Goal: Information Seeking & Learning: Learn about a topic

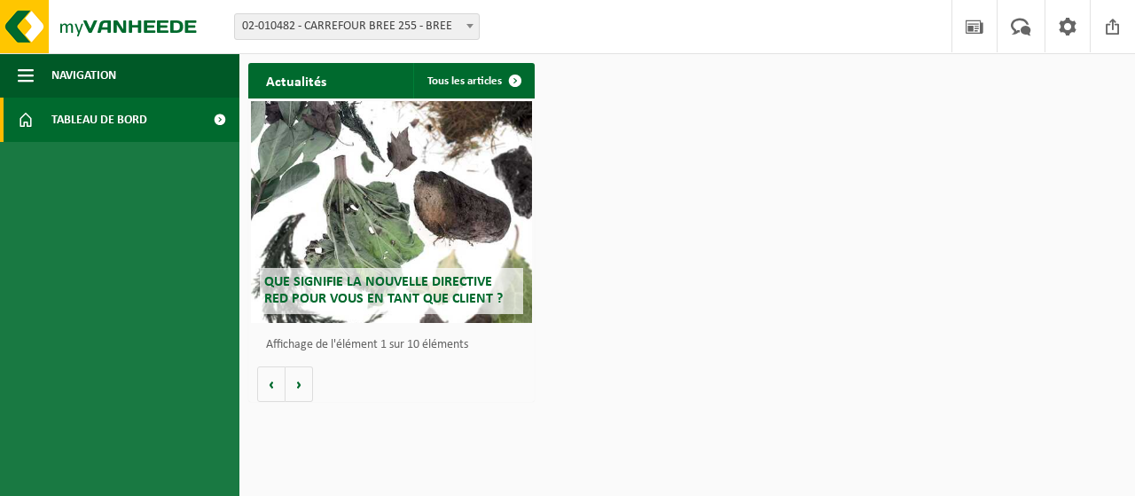
click at [468, 26] on b at bounding box center [470, 26] width 7 height 4
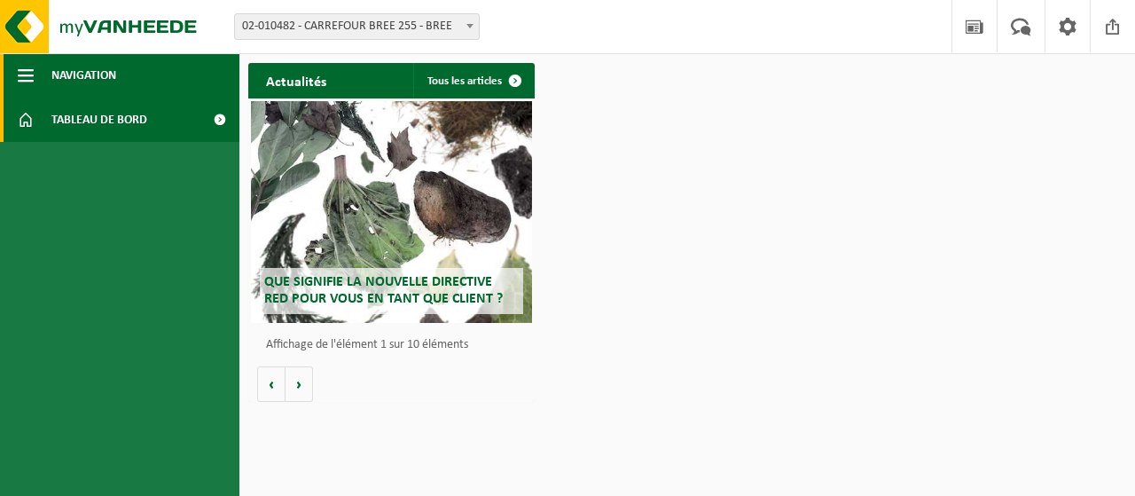
click at [33, 79] on span "button" at bounding box center [26, 75] width 16 height 44
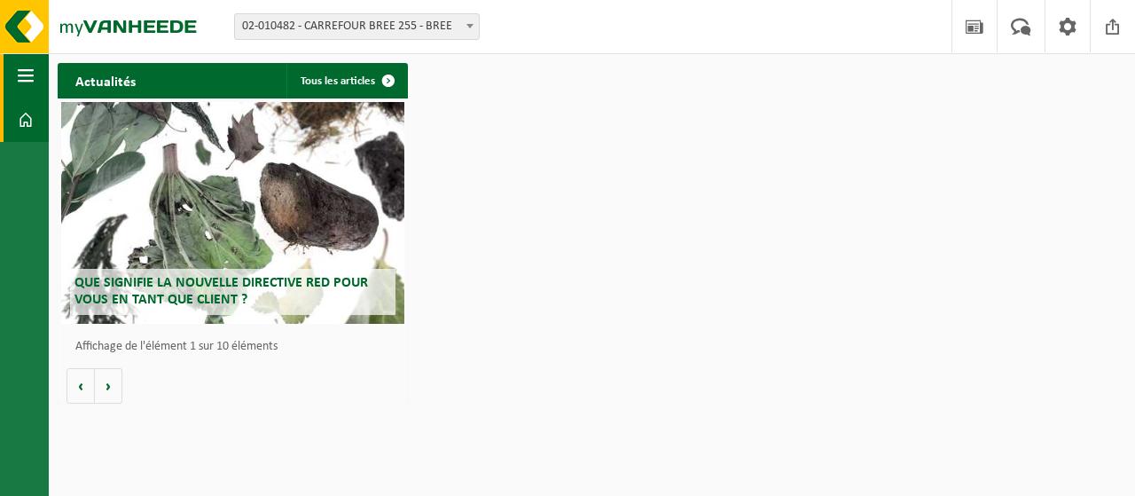
click at [33, 79] on span "button" at bounding box center [26, 75] width 16 height 44
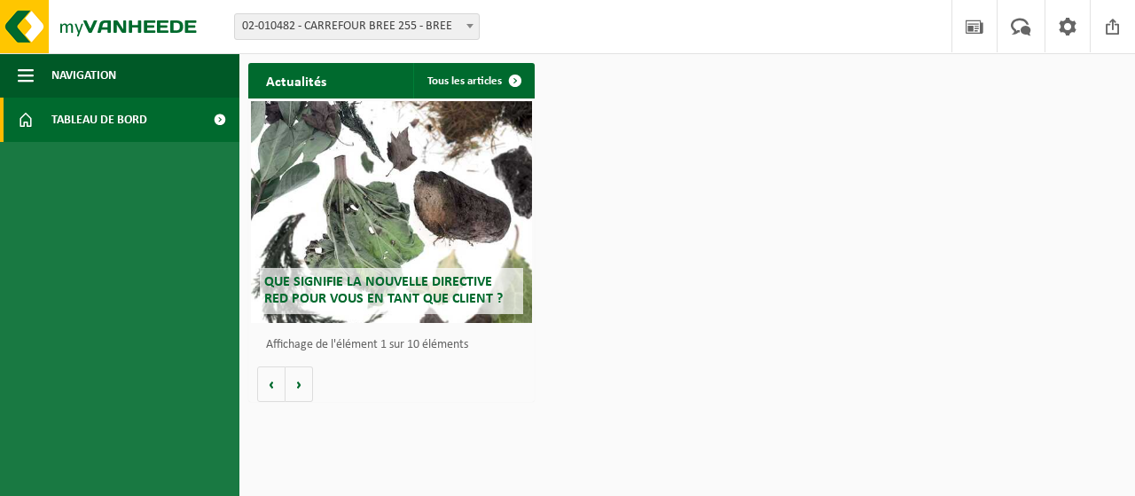
click at [153, 117] on link "Tableau de bord" at bounding box center [119, 120] width 239 height 44
click at [486, 82] on link "Tous les articles" at bounding box center [473, 80] width 120 height 35
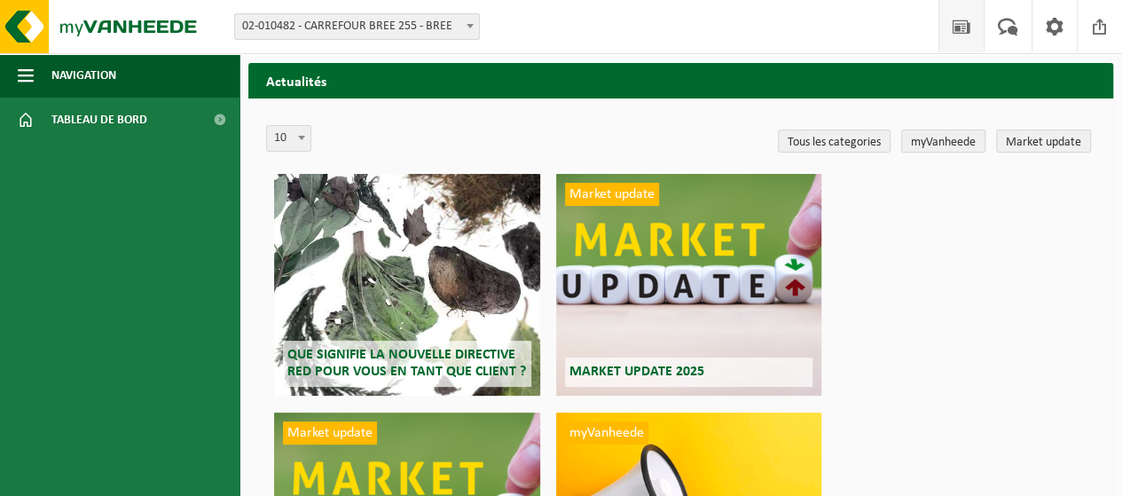
click at [959, 145] on link "myVanheede" at bounding box center [943, 140] width 84 height 23
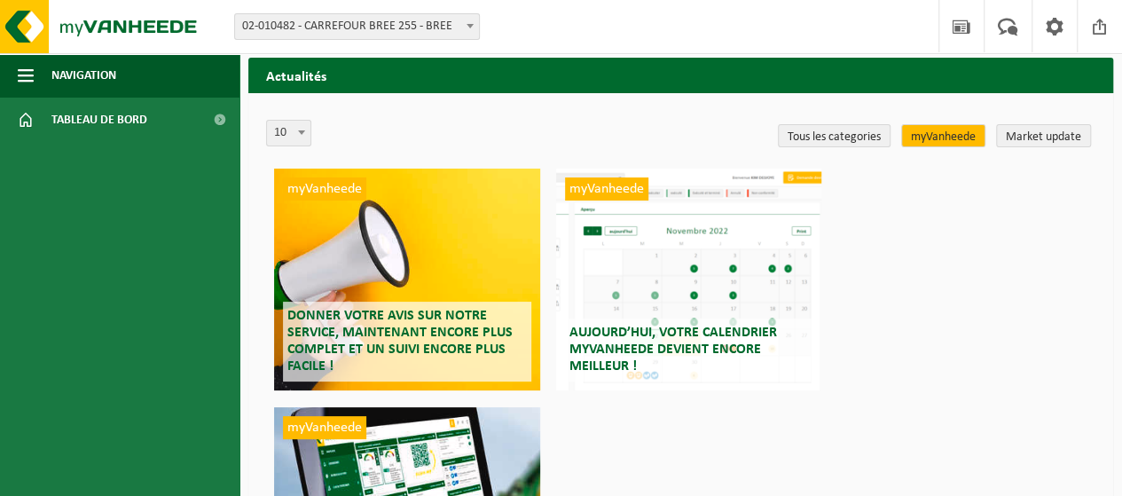
scroll to position [89, 0]
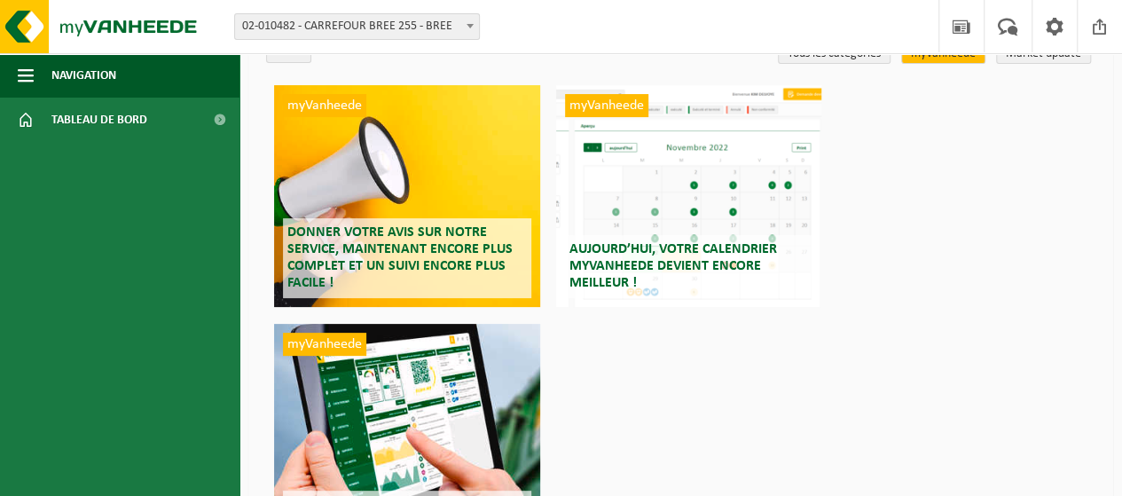
click at [650, 175] on div "myVanheede Aujourd’hui, votre calendrier myVanheede devient encore meilleur !" at bounding box center [688, 196] width 265 height 222
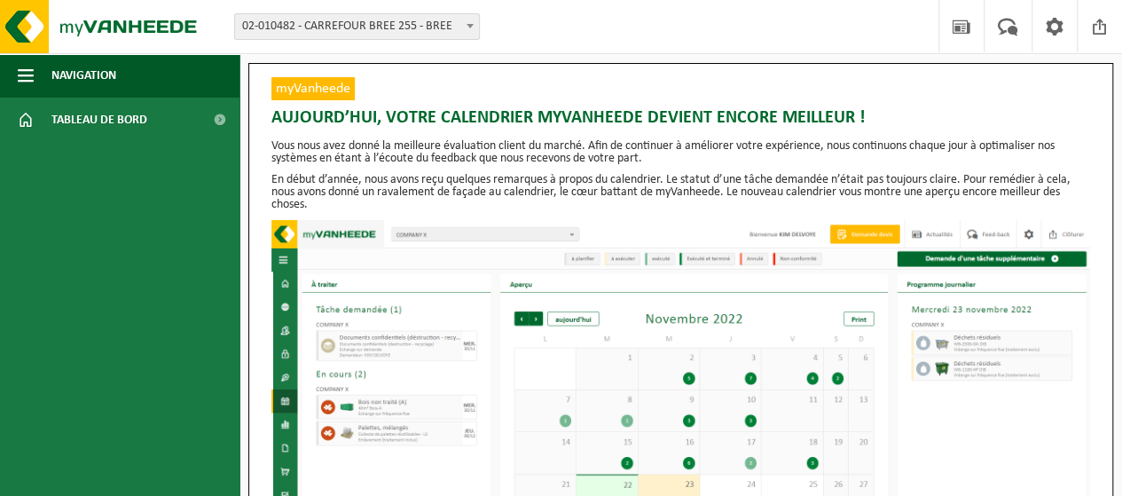
click at [535, 318] on img at bounding box center [680, 395] width 819 height 351
click at [90, 27] on img at bounding box center [106, 26] width 213 height 53
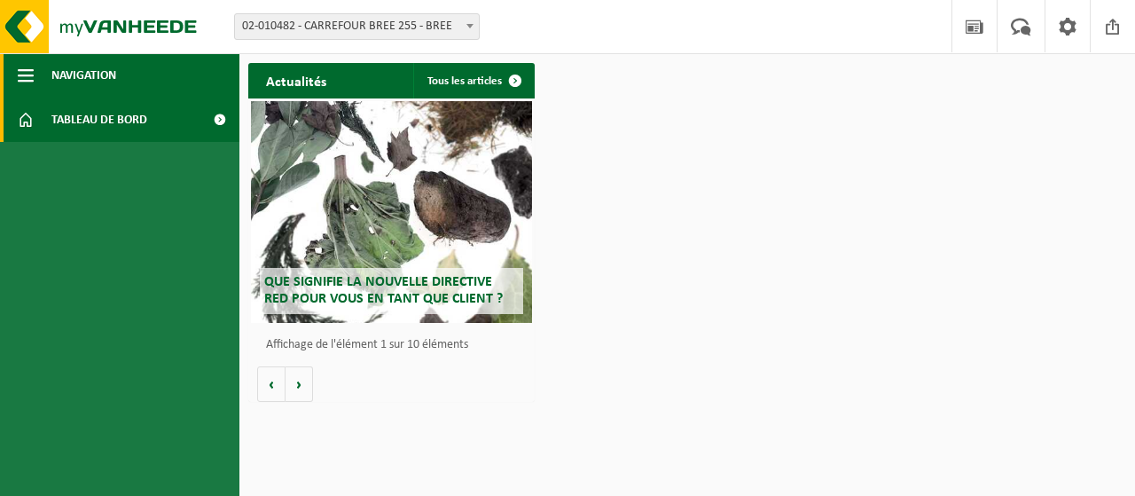
click at [27, 74] on span "button" at bounding box center [26, 75] width 16 height 44
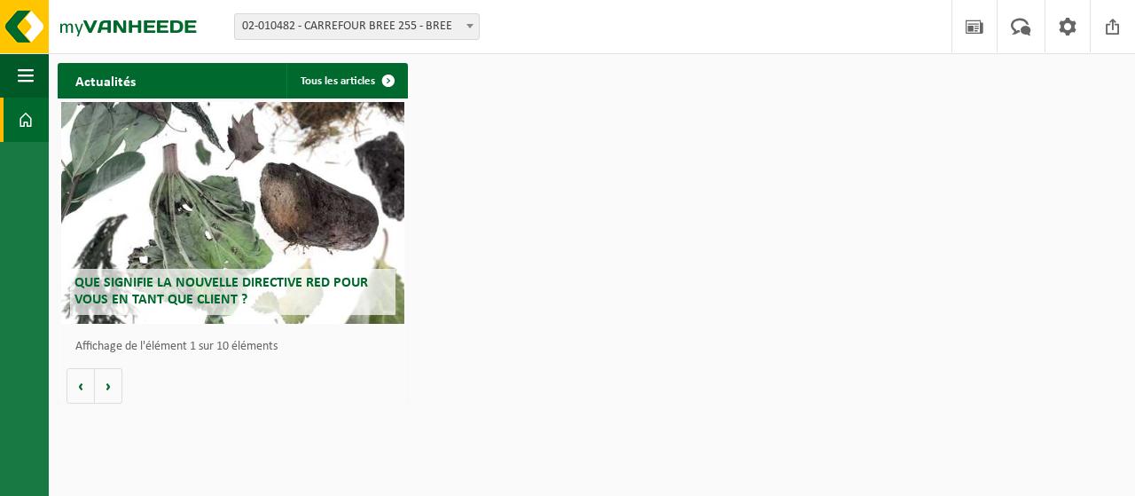
click at [906, 190] on div "Actualités Tous les articles Que signifie la nouvelle directive RED pour vous e…" at bounding box center [592, 232] width 1078 height 357
click at [28, 122] on span at bounding box center [26, 120] width 16 height 44
click at [18, 73] on span "button" at bounding box center [26, 75] width 16 height 44
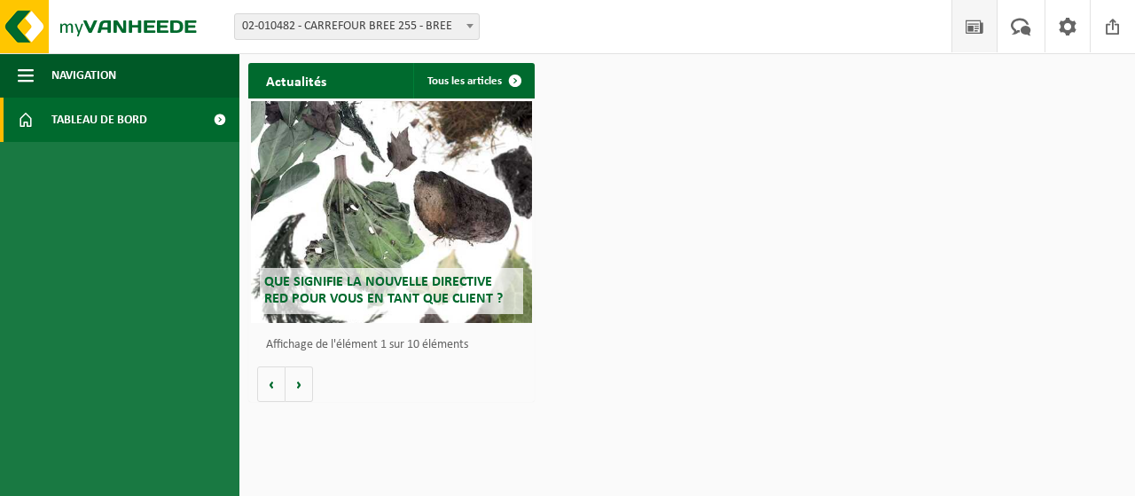
click at [982, 22] on span at bounding box center [974, 26] width 27 height 52
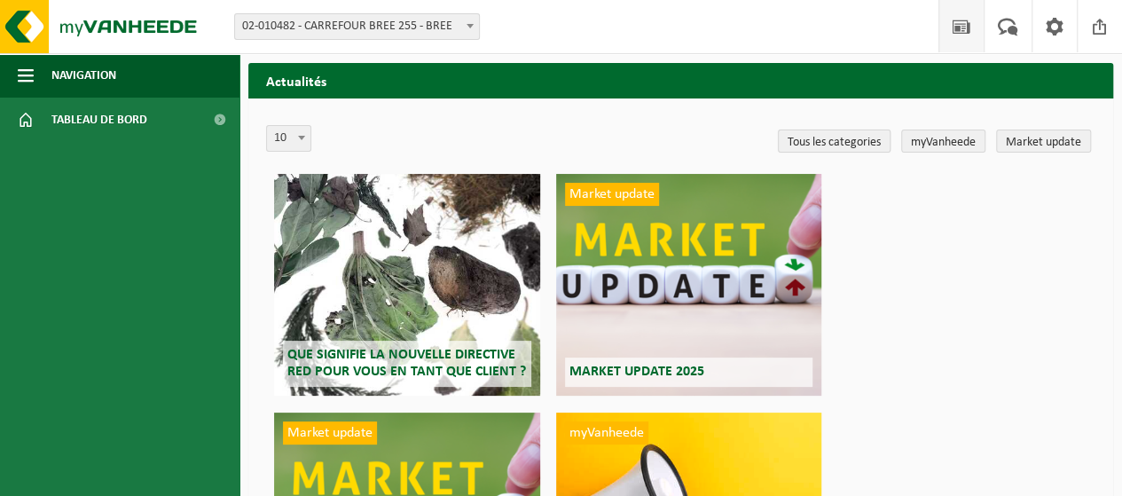
click at [845, 141] on link "Tous les categories" at bounding box center [834, 140] width 113 height 23
click at [942, 137] on link "myVanheede" at bounding box center [943, 140] width 84 height 23
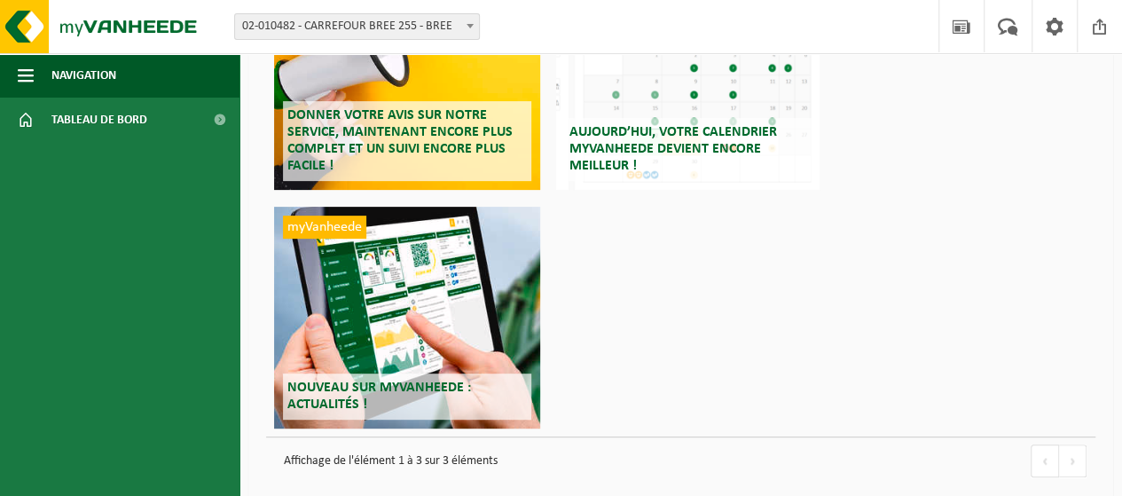
scroll to position [220, 0]
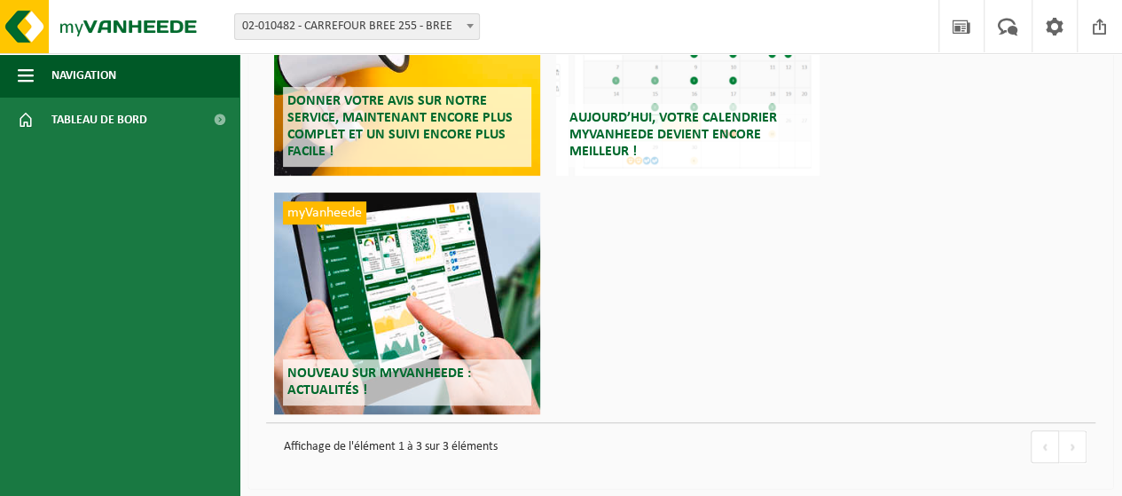
click at [422, 110] on span "Donner votre avis sur notre service, maintenant encore plus complet et un suivi…" at bounding box center [399, 127] width 225 height 66
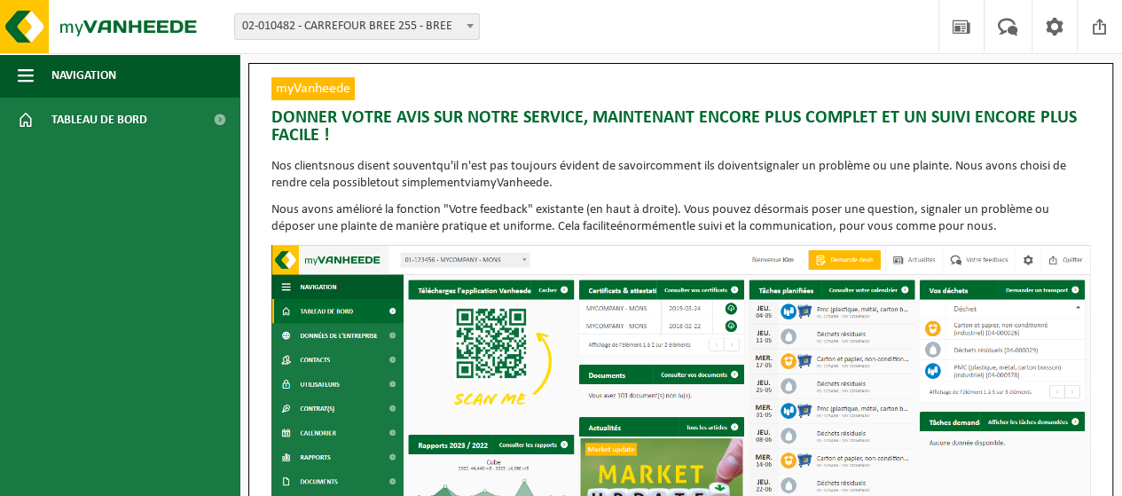
scroll to position [89, 0]
